Goal: Task Accomplishment & Management: Use online tool/utility

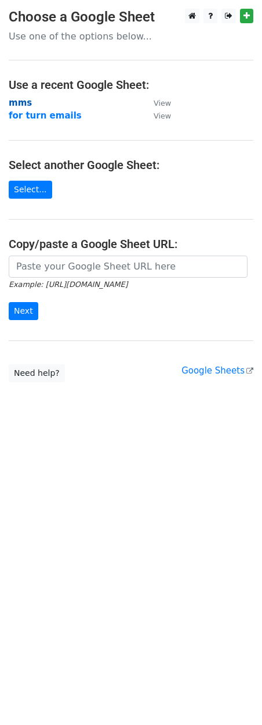
click at [25, 104] on strong "mms" at bounding box center [20, 103] width 23 height 10
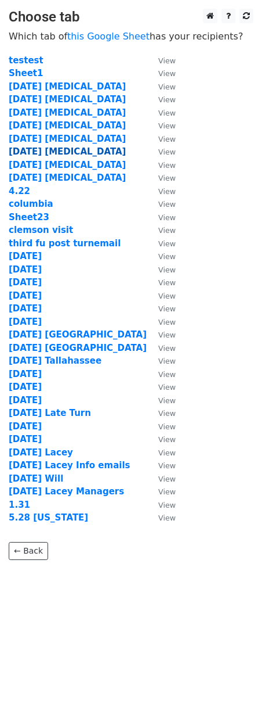
click at [31, 150] on strong "10.8.25 capex" at bounding box center [67, 151] width 117 height 10
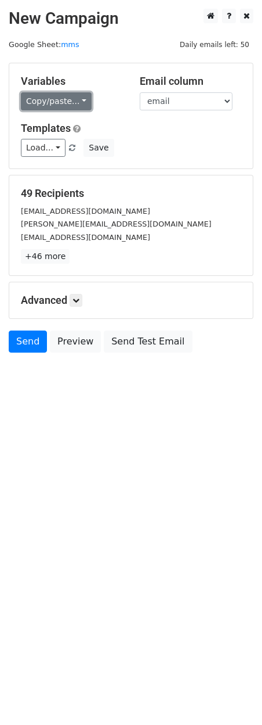
click at [59, 107] on link "Copy/paste..." at bounding box center [56, 101] width 71 height 18
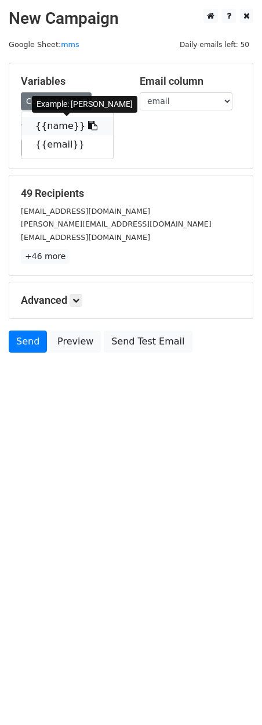
click at [57, 129] on link "{{name}}" at bounding box center [67, 126] width 92 height 19
